Goal: Task Accomplishment & Management: Use online tool/utility

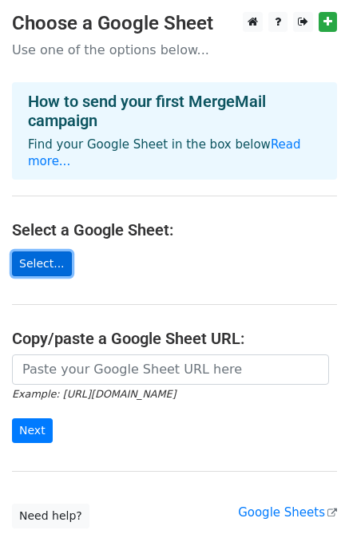
click at [41, 251] on link "Select..." at bounding box center [42, 263] width 60 height 25
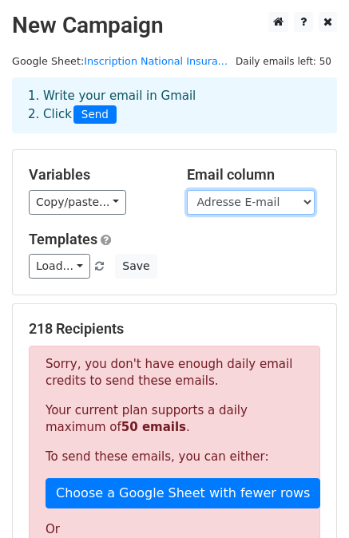
click at [268, 202] on select "Horodateur Nom & Prénom Société / Organisme Fonction Numéro de téléphone Type d…" at bounding box center [251, 202] width 128 height 25
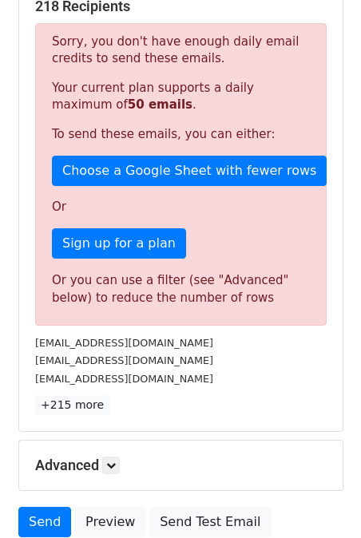
scroll to position [386, 0]
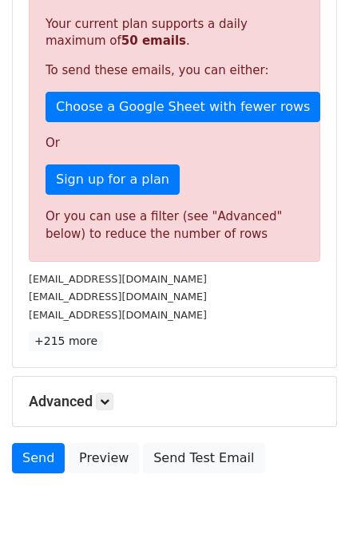
click at [43, 276] on small "b.chaila@cop-agency.com" at bounding box center [118, 279] width 178 height 12
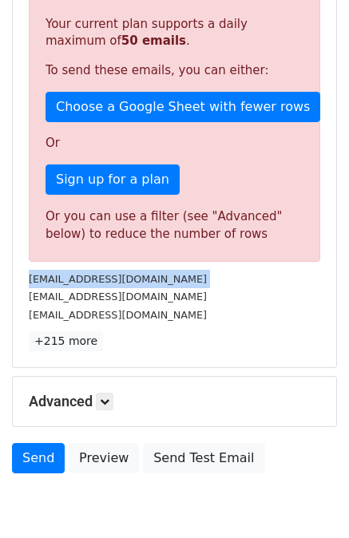
click at [45, 277] on small "b.chaila@cop-agency.com" at bounding box center [118, 279] width 178 height 12
click at [85, 336] on link "+215 more" at bounding box center [66, 341] width 74 height 20
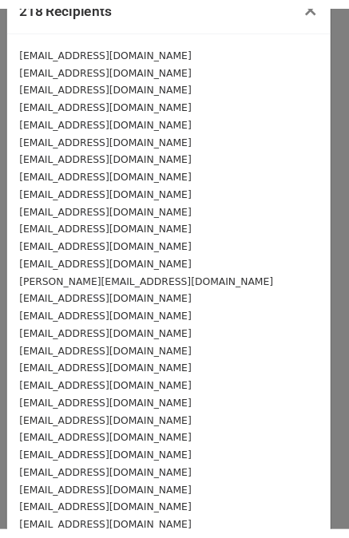
scroll to position [0, 0]
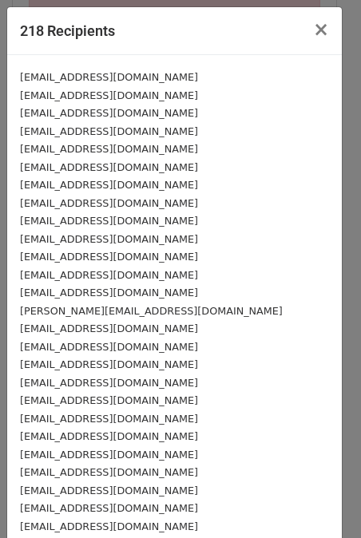
click at [277, 2] on div "218 Recipients × b.chaila@cop-agency.com dcommerciale@capassurance.solutions Da…" at bounding box center [180, 269] width 361 height 538
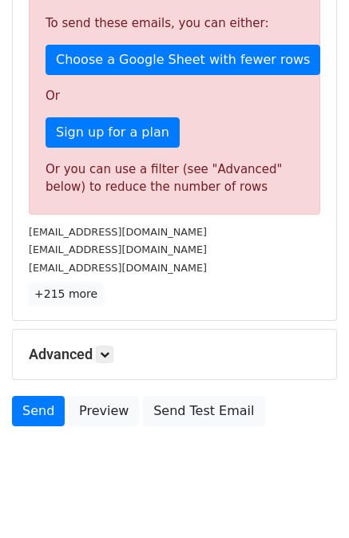
scroll to position [454, 0]
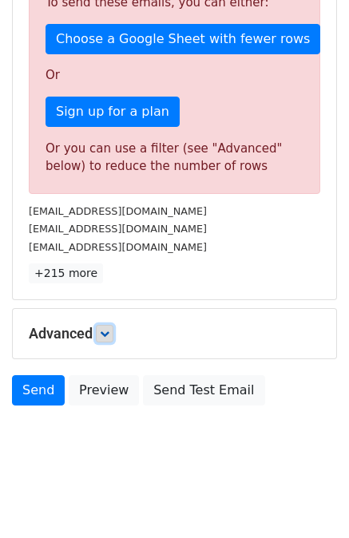
click at [109, 329] on icon at bounding box center [105, 334] width 10 height 10
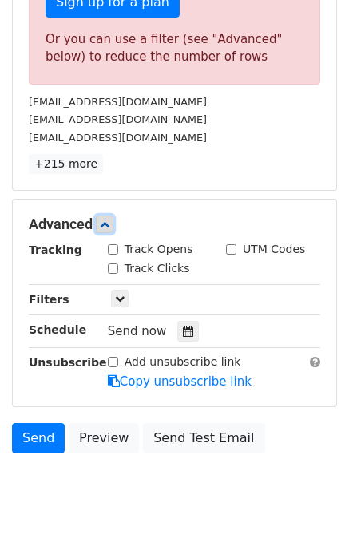
scroll to position [610, 0]
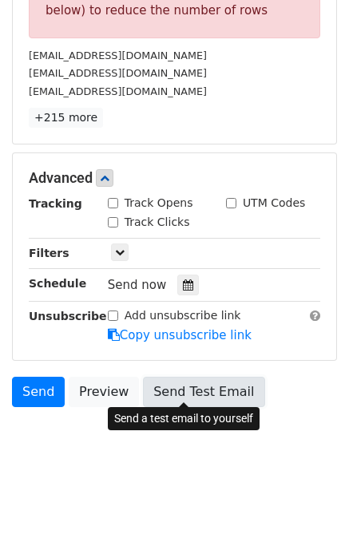
click at [213, 390] on link "Send Test Email" at bounding box center [203, 392] width 121 height 30
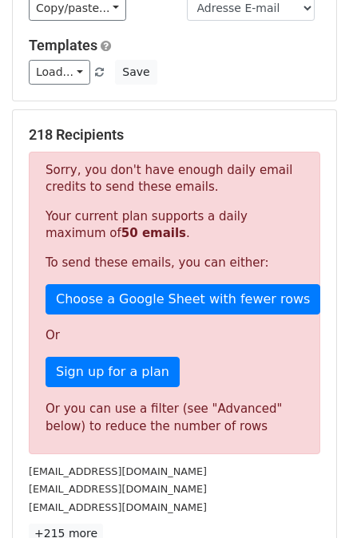
scroll to position [202, 0]
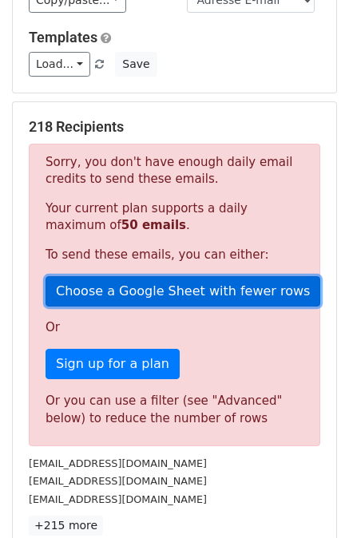
click at [190, 293] on link "Choose a Google Sheet with fewer rows" at bounding box center [182, 291] width 274 height 30
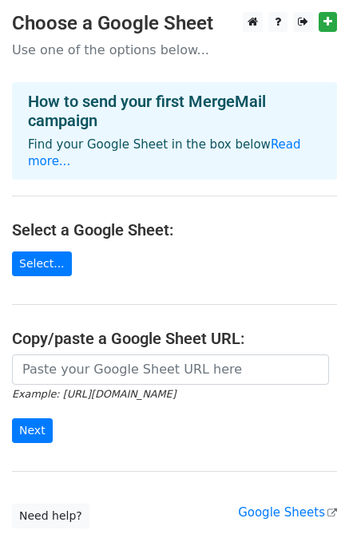
click at [49, 259] on main "Choose a Google Sheet Use one of the options below... How to send your first Me…" at bounding box center [174, 270] width 349 height 516
click at [44, 251] on link "Select..." at bounding box center [42, 263] width 60 height 25
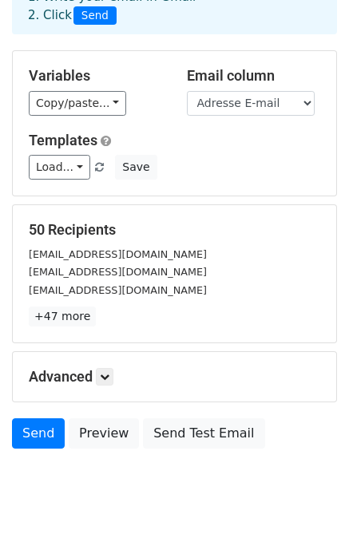
scroll to position [144, 0]
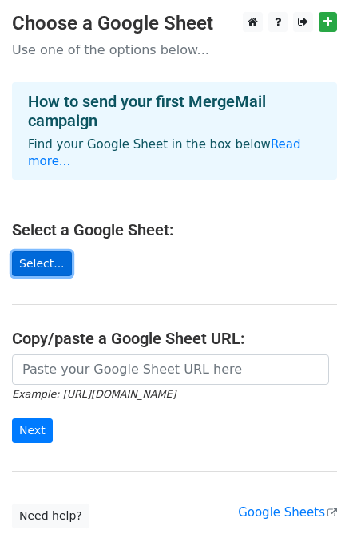
click at [24, 251] on link "Select..." at bounding box center [42, 263] width 60 height 25
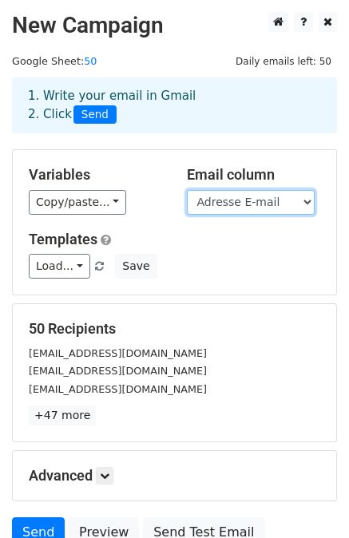
click at [290, 203] on select "Adresse E-mail Nom & Prénom" at bounding box center [251, 202] width 128 height 25
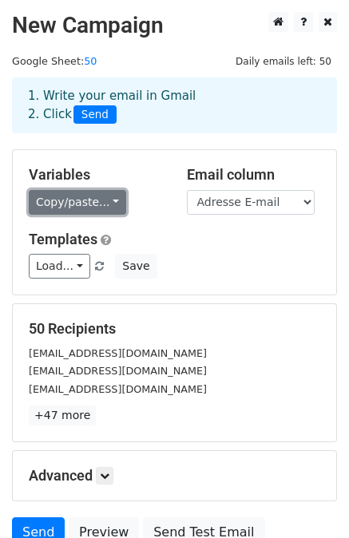
click at [53, 207] on link "Copy/paste..." at bounding box center [77, 202] width 97 height 25
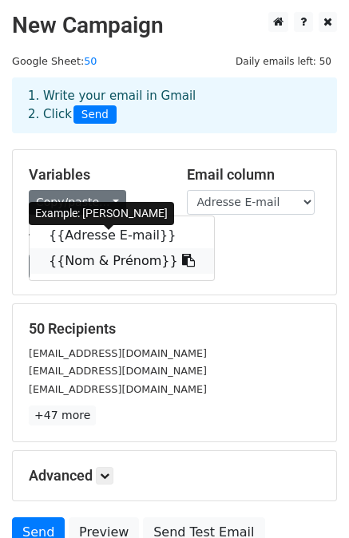
click at [62, 261] on link "{{Nom & Prénom}}" at bounding box center [122, 261] width 184 height 26
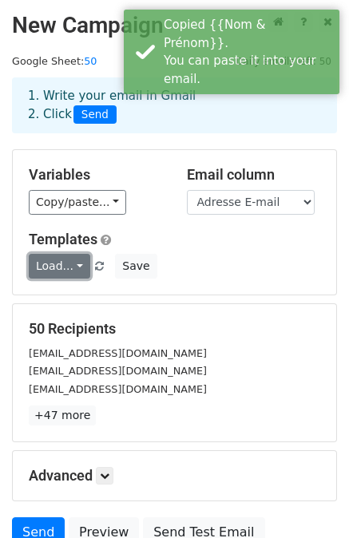
click at [73, 263] on link "Load..." at bounding box center [59, 266] width 61 height 25
click at [72, 263] on link "Load..." at bounding box center [59, 266] width 61 height 25
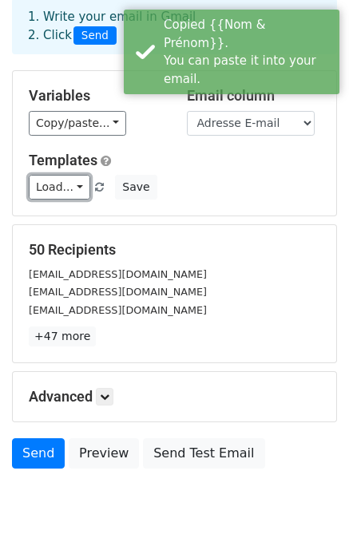
scroll to position [80, 0]
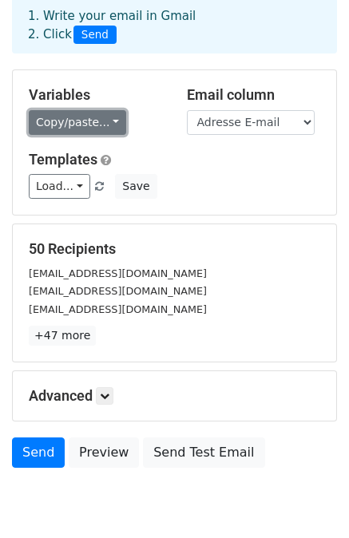
click at [69, 128] on link "Copy/paste..." at bounding box center [77, 122] width 97 height 25
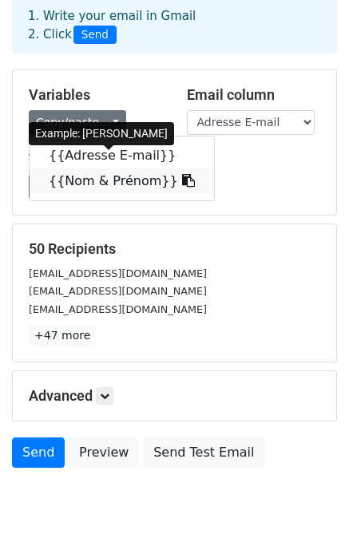
click at [81, 180] on link "{{Nom & Prénom}}" at bounding box center [122, 181] width 184 height 26
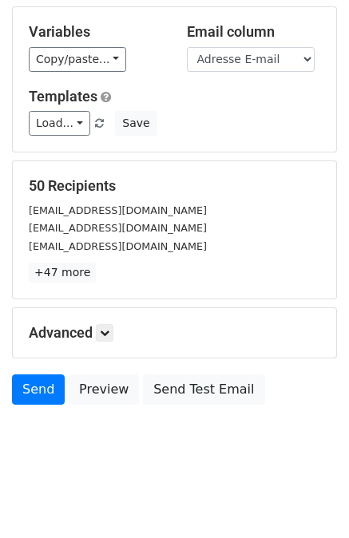
scroll to position [144, 0]
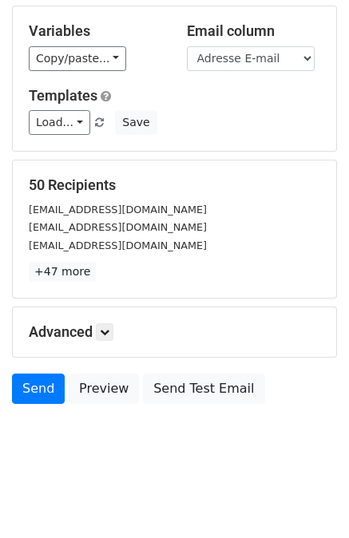
click at [93, 342] on div "Advanced Tracking Track Opens UTM Codes Track Clicks Filters Only include sprea…" at bounding box center [174, 331] width 323 height 49
click at [108, 333] on icon at bounding box center [105, 332] width 10 height 10
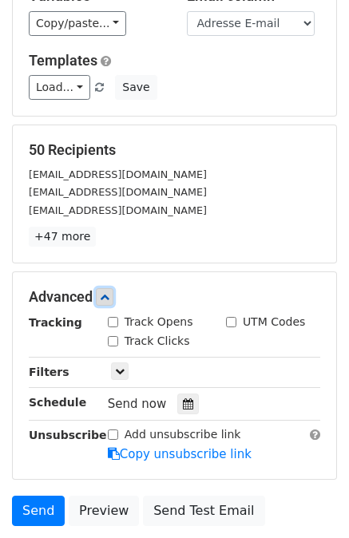
scroll to position [298, 0]
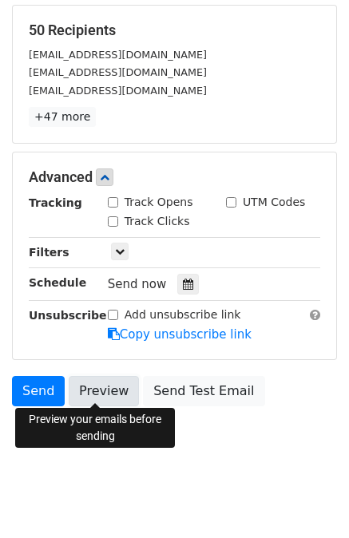
click at [80, 395] on link "Preview" at bounding box center [104, 391] width 70 height 30
click at [108, 384] on link "Preview" at bounding box center [104, 391] width 70 height 30
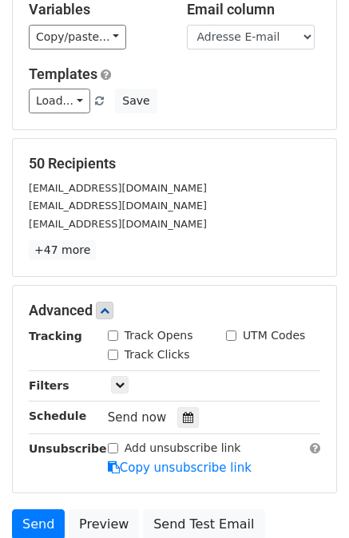
scroll to position [100, 0]
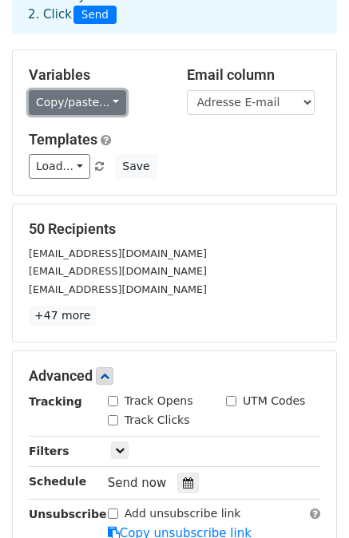
click at [74, 93] on link "Copy/paste..." at bounding box center [77, 102] width 97 height 25
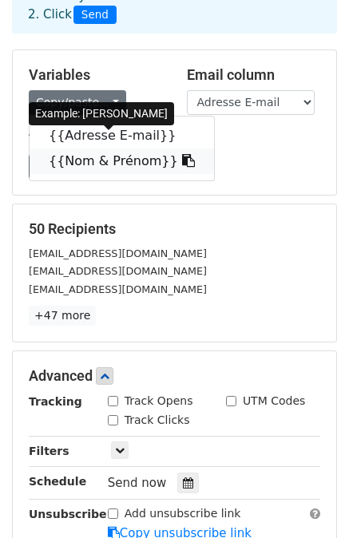
click at [170, 163] on link "{{Nom & Prénom}}" at bounding box center [122, 161] width 184 height 26
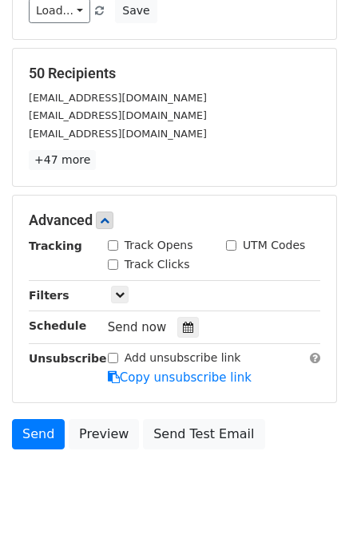
scroll to position [298, 0]
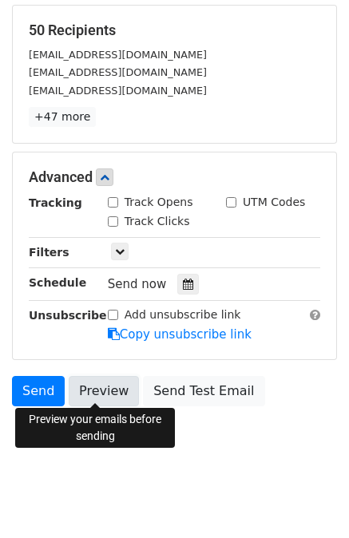
click at [115, 391] on link "Preview" at bounding box center [104, 391] width 70 height 30
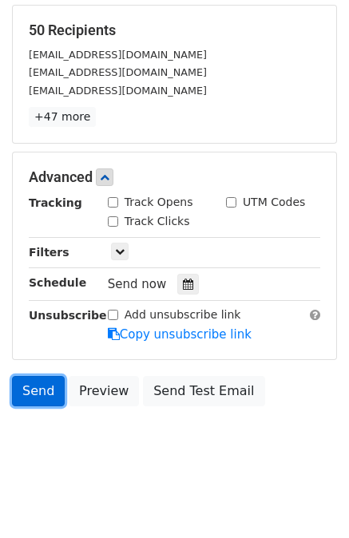
click at [29, 386] on link "Send" at bounding box center [38, 391] width 53 height 30
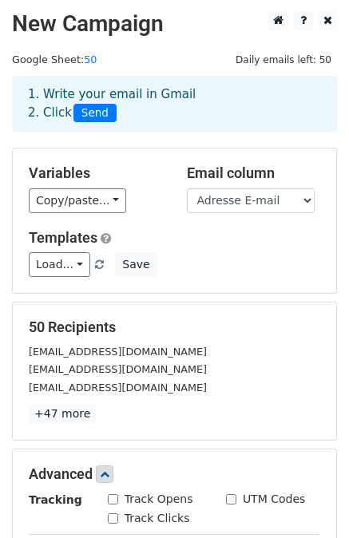
scroll to position [0, 0]
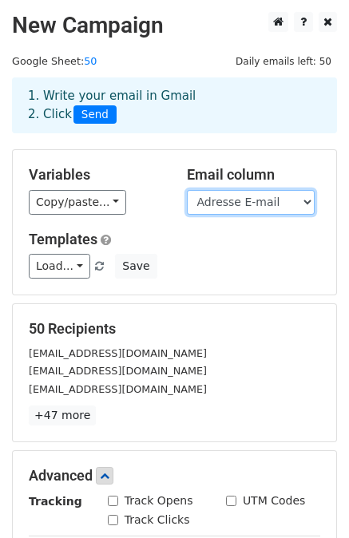
click at [274, 203] on select "Adresse E-mail Nom & Prénom" at bounding box center [251, 202] width 128 height 25
click at [274, 202] on select "Adresse E-mail Nom & Prénom" at bounding box center [251, 202] width 128 height 25
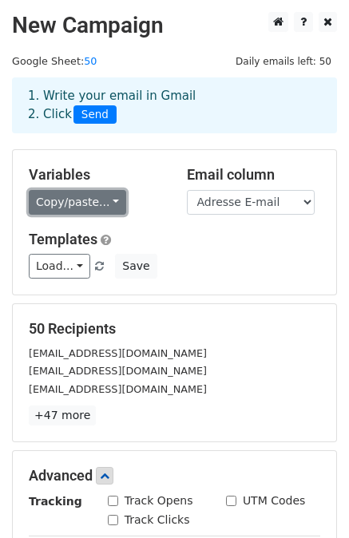
click at [49, 203] on link "Copy/paste..." at bounding box center [77, 202] width 97 height 25
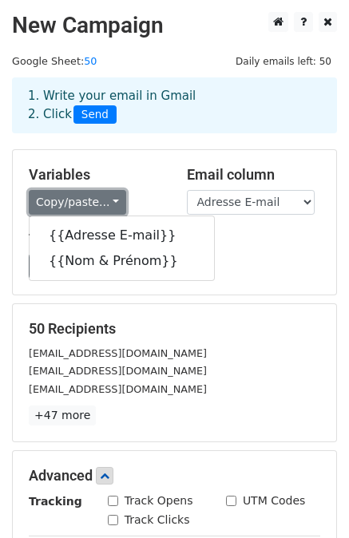
click at [49, 203] on link "Copy/paste..." at bounding box center [77, 202] width 97 height 25
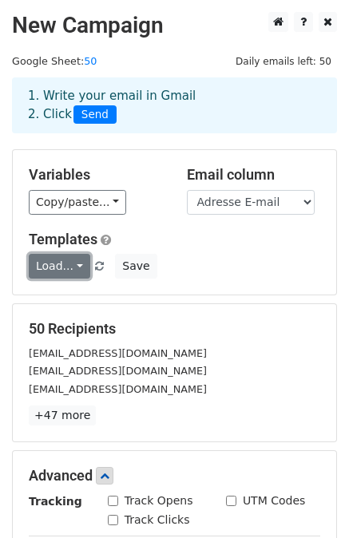
click at [61, 266] on link "Load..." at bounding box center [59, 266] width 61 height 25
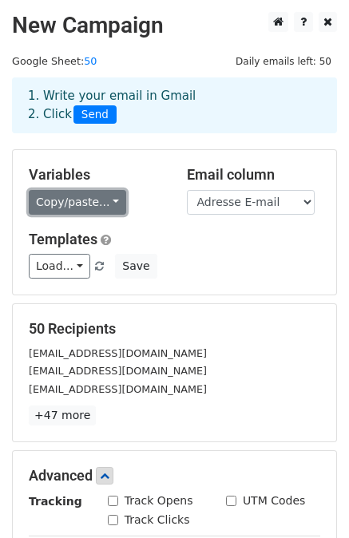
click at [82, 203] on link "Copy/paste..." at bounding box center [77, 202] width 97 height 25
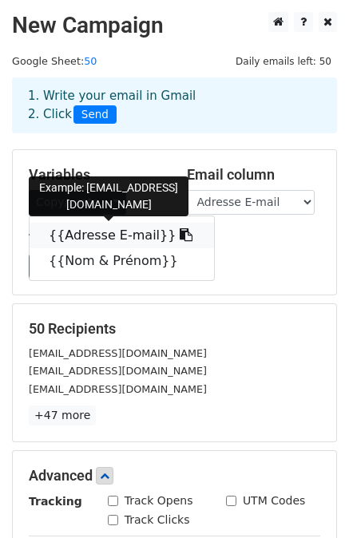
click at [73, 235] on link "{{Adresse E-mail}}" at bounding box center [122, 236] width 184 height 26
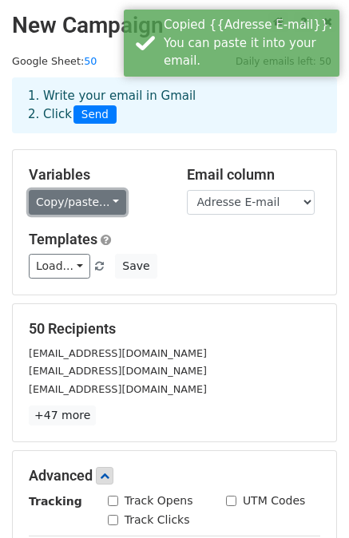
click at [81, 204] on link "Copy/paste..." at bounding box center [77, 202] width 97 height 25
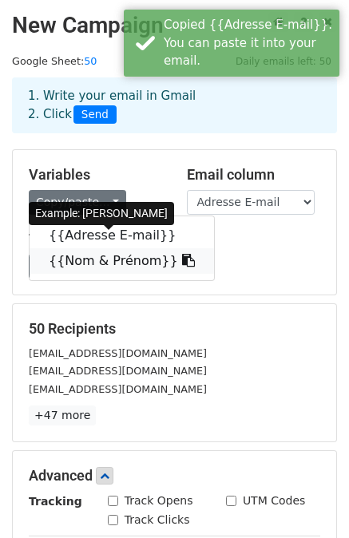
click at [82, 259] on link "{{Nom & Prénom}}" at bounding box center [122, 261] width 184 height 26
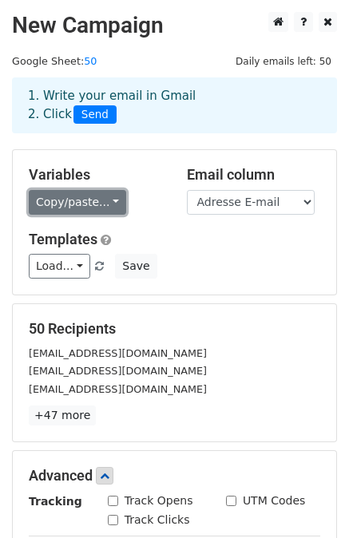
click at [89, 200] on link "Copy/paste..." at bounding box center [77, 202] width 97 height 25
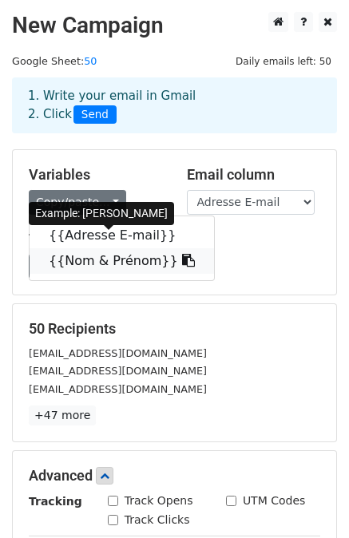
click at [105, 255] on link "{{Nom & Prénom}}" at bounding box center [122, 261] width 184 height 26
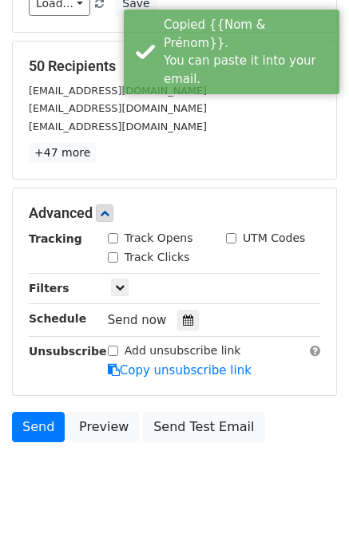
scroll to position [270, 0]
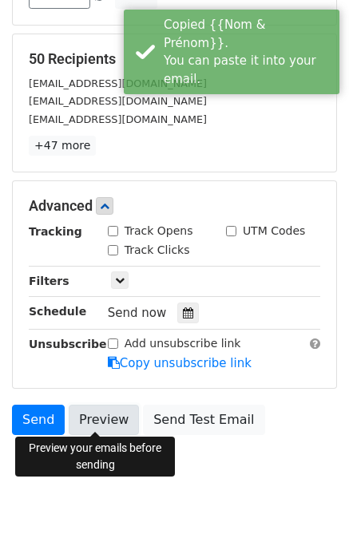
click at [93, 417] on link "Preview" at bounding box center [104, 420] width 70 height 30
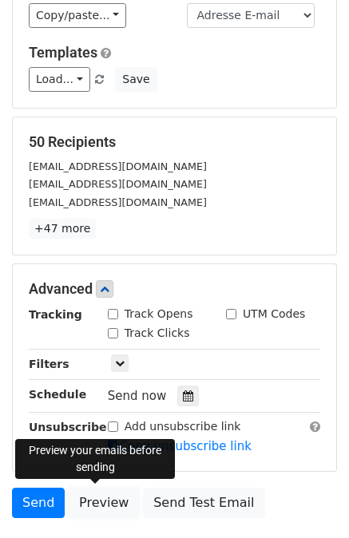
scroll to position [0, 0]
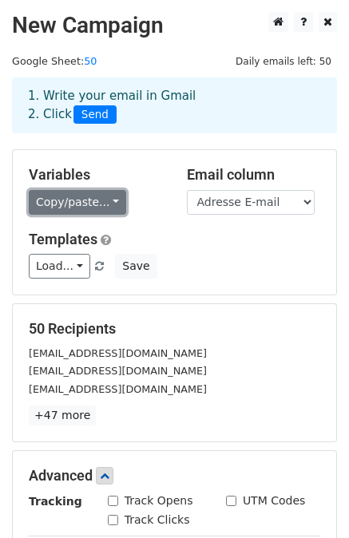
click at [83, 197] on link "Copy/paste..." at bounding box center [77, 202] width 97 height 25
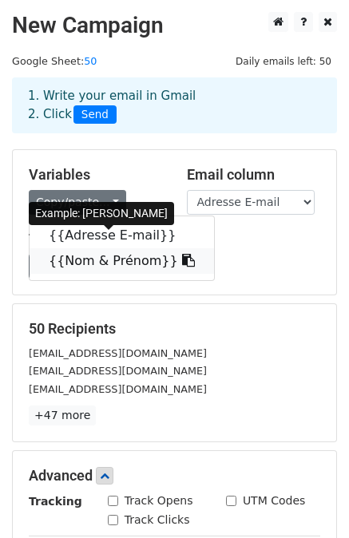
click at [93, 258] on link "{{Nom & Prénom}}" at bounding box center [122, 261] width 184 height 26
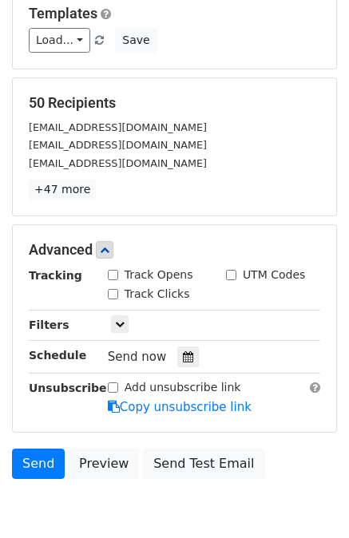
scroll to position [243, 0]
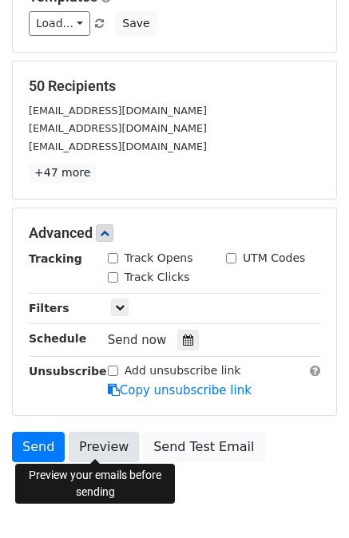
click at [109, 448] on link "Preview" at bounding box center [104, 447] width 70 height 30
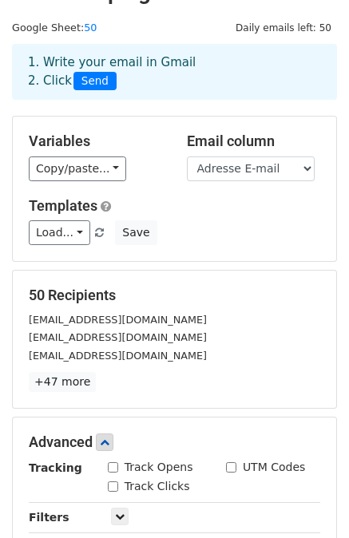
scroll to position [0, 0]
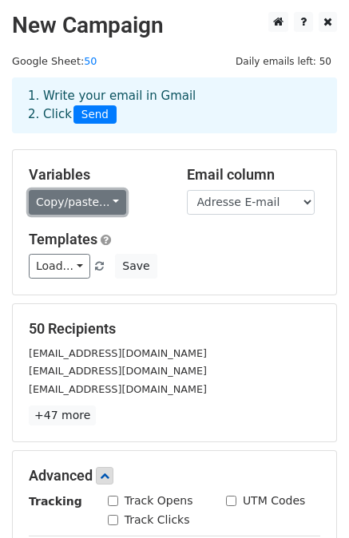
click at [49, 202] on link "Copy/paste..." at bounding box center [77, 202] width 97 height 25
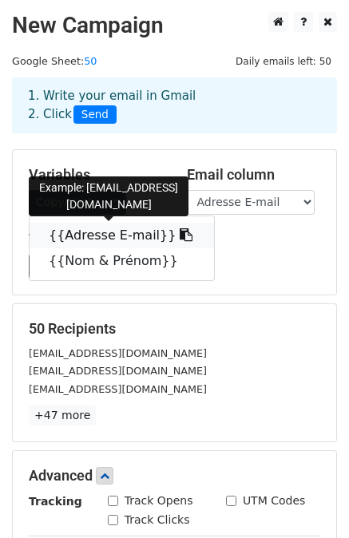
click at [76, 227] on link "{{Adresse E-mail}}" at bounding box center [122, 236] width 184 height 26
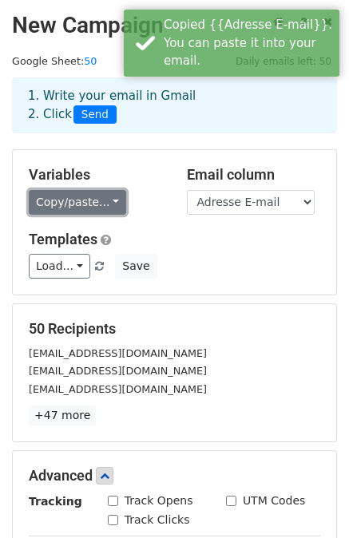
click at [76, 207] on link "Copy/paste..." at bounding box center [77, 202] width 97 height 25
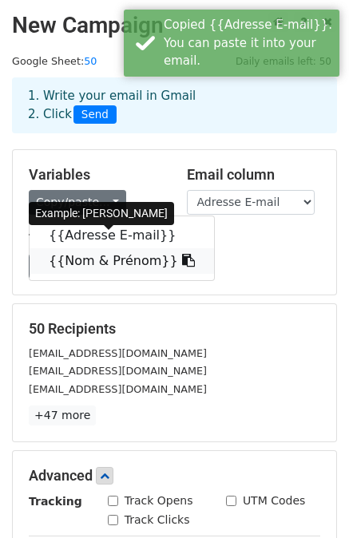
click at [88, 257] on link "{{Nom & Prénom}}" at bounding box center [122, 261] width 184 height 26
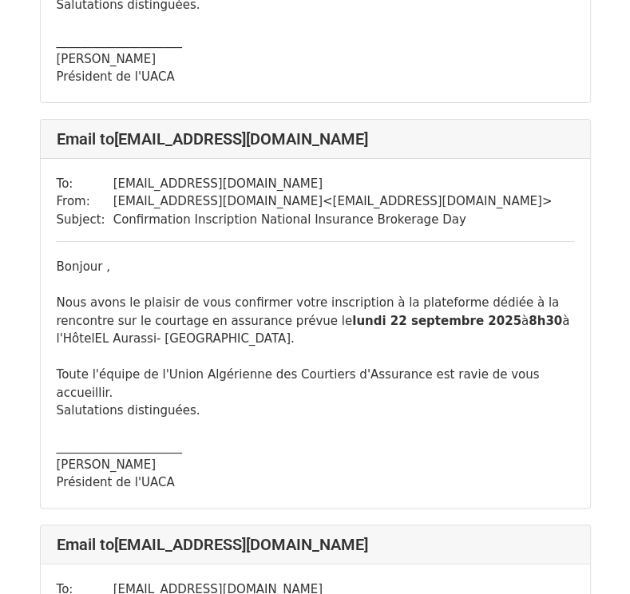
scroll to position [3301, 0]
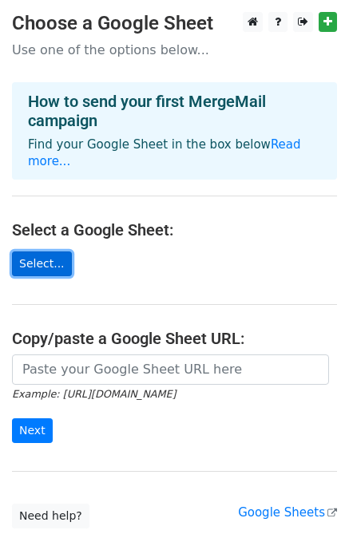
click at [41, 257] on link "Select..." at bounding box center [42, 263] width 60 height 25
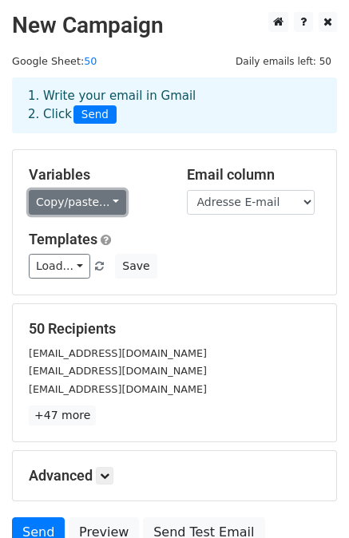
click at [41, 196] on link "Copy/paste..." at bounding box center [77, 202] width 97 height 25
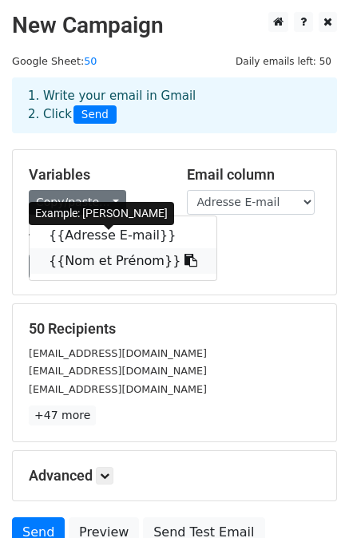
click at [80, 256] on link "{{Nom et Prénom}}" at bounding box center [123, 261] width 187 height 26
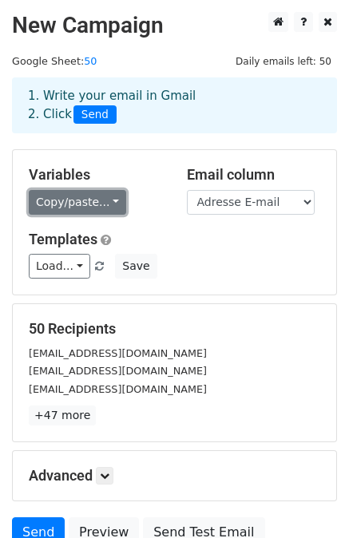
click at [96, 194] on link "Copy/paste..." at bounding box center [77, 202] width 97 height 25
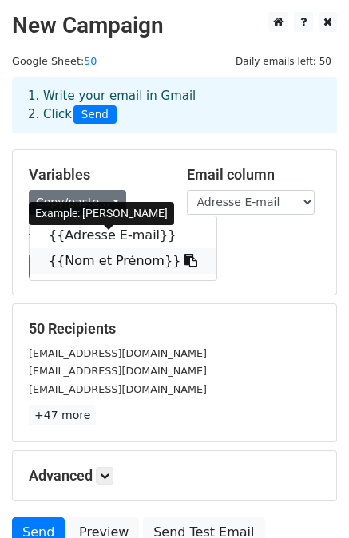
click at [93, 264] on link "{{Nom et Prénom}}" at bounding box center [123, 261] width 187 height 26
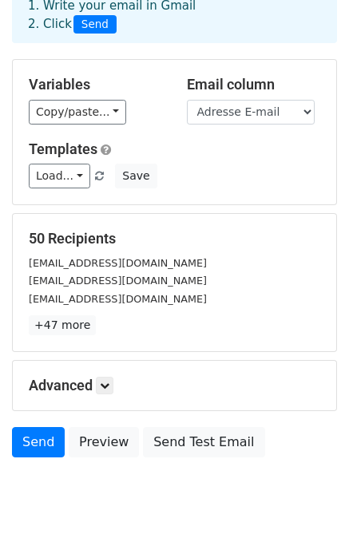
scroll to position [144, 0]
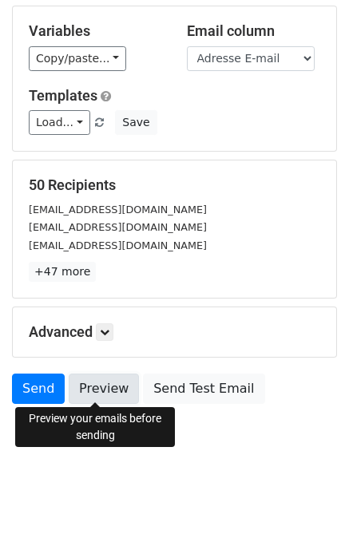
click at [82, 388] on link "Preview" at bounding box center [104, 388] width 70 height 30
click at [92, 390] on link "Preview" at bounding box center [104, 388] width 70 height 30
click at [85, 381] on link "Preview" at bounding box center [104, 388] width 70 height 30
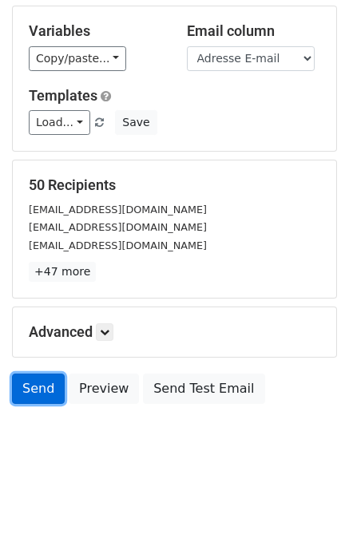
click at [46, 393] on link "Send" at bounding box center [38, 388] width 53 height 30
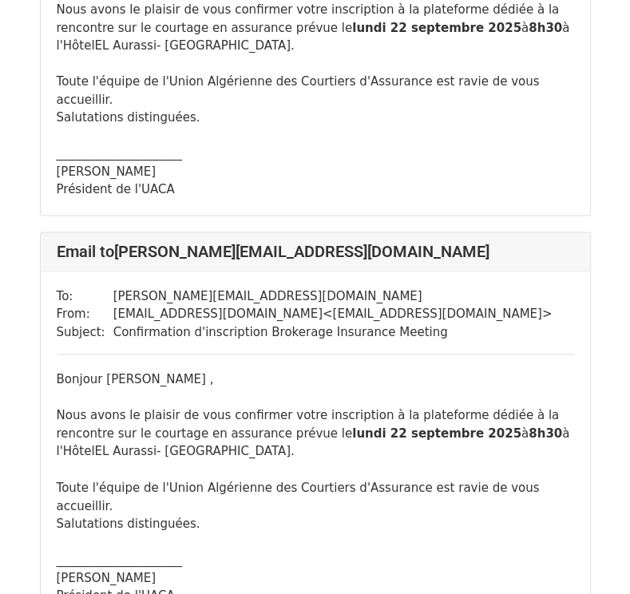
scroll to position [1141, 0]
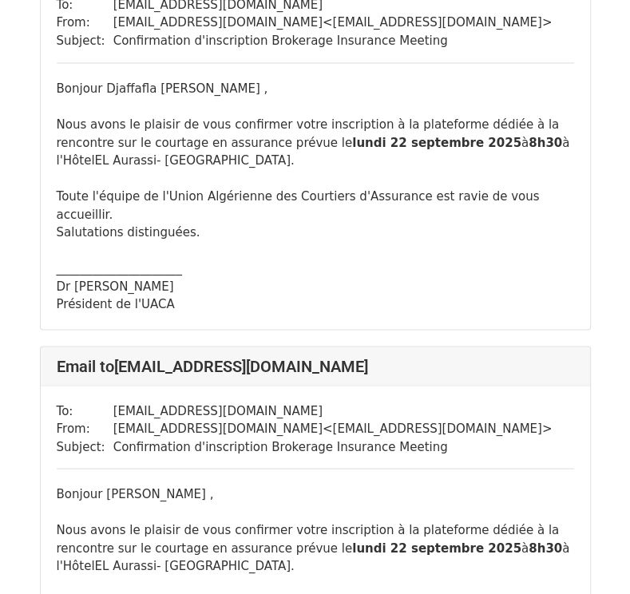
scroll to position [4823, 0]
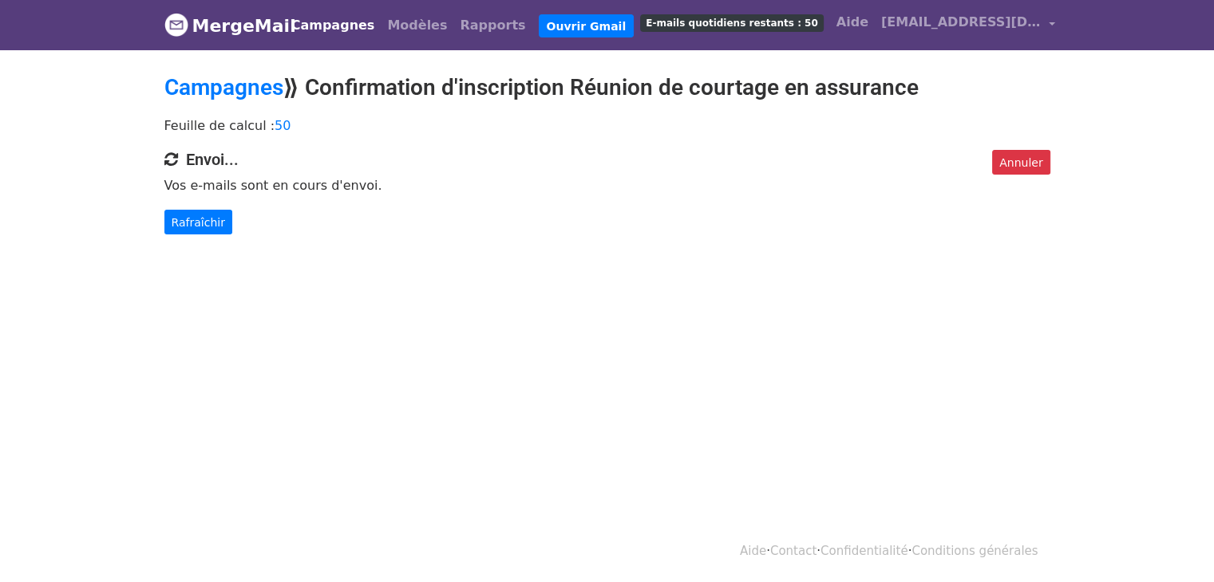
click at [202, 303] on html "MergeMail Campagnes Modèles Rapports [PERSON_NAME] E-mails quotidiens restants …" at bounding box center [607, 291] width 1214 height 582
click at [1008, 355] on html "MergeMail Campagnes Modèles Rapports [PERSON_NAME] E-mails quotidiens restants …" at bounding box center [607, 291] width 1214 height 582
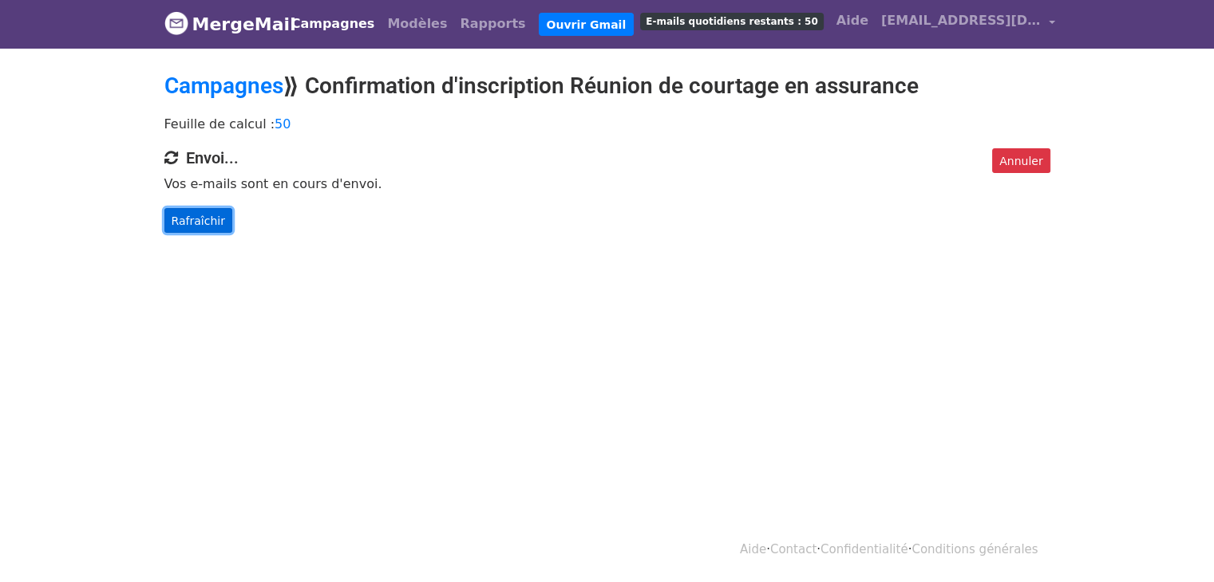
click at [211, 216] on font "Rafraîchir" at bounding box center [198, 220] width 53 height 13
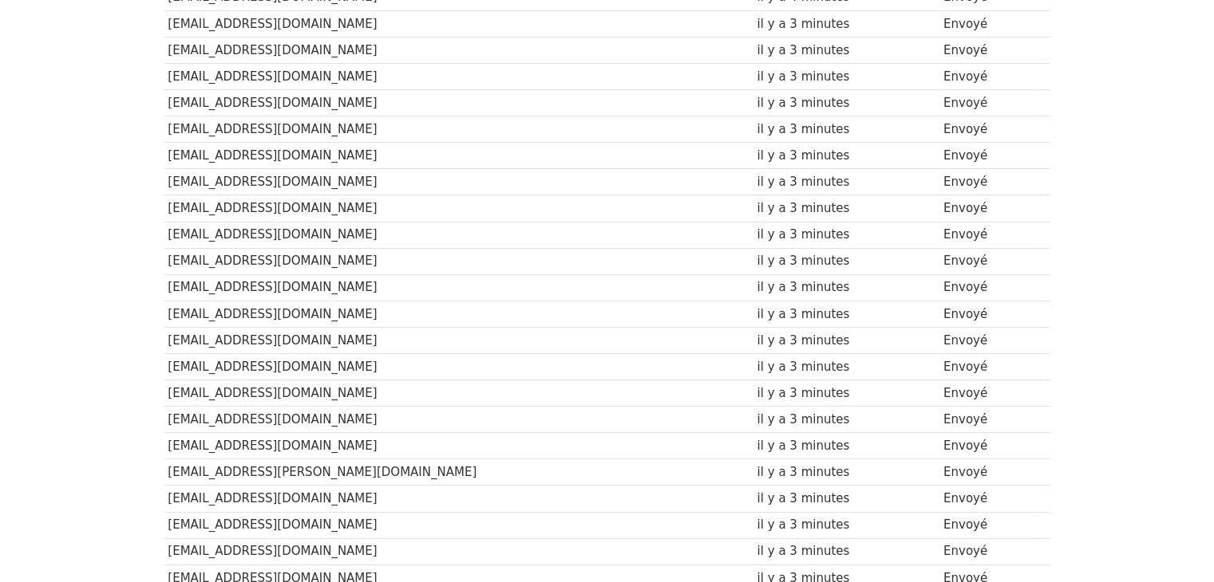
scroll to position [226, 0]
